Goal: Task Accomplishment & Management: Complete application form

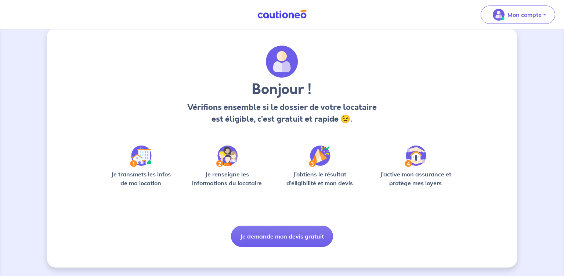
scroll to position [10, 0]
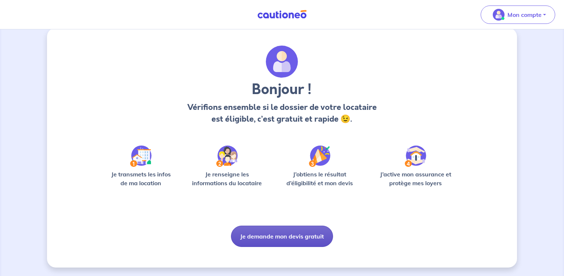
click at [273, 239] on button "Je demande mon devis gratuit" at bounding box center [282, 236] width 102 height 21
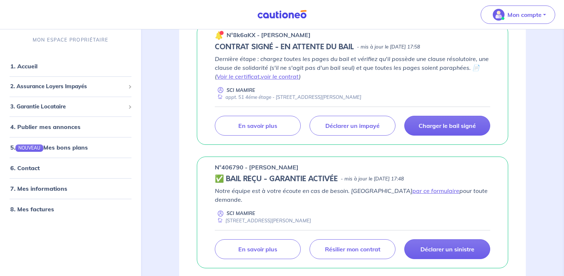
scroll to position [155, 0]
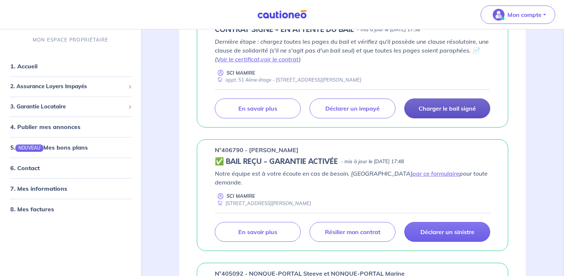
click at [438, 111] on p "Charger le bail signé" at bounding box center [447, 108] width 57 height 7
